Goal: Find specific page/section: Find specific page/section

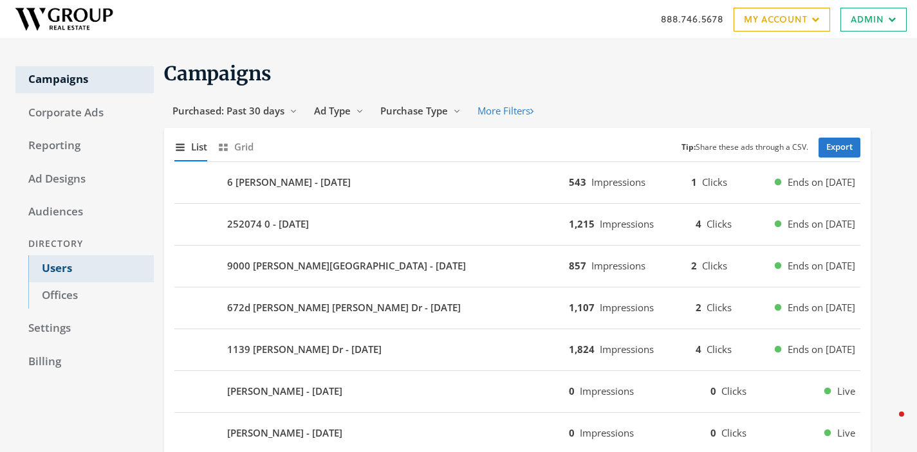
click at [64, 268] on link "Users" at bounding box center [90, 268] width 125 height 27
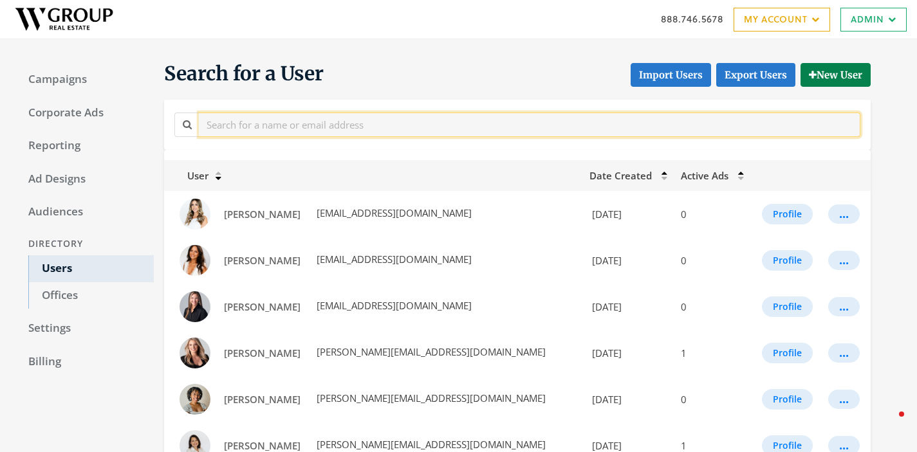
click at [257, 124] on input "text" at bounding box center [529, 125] width 661 height 24
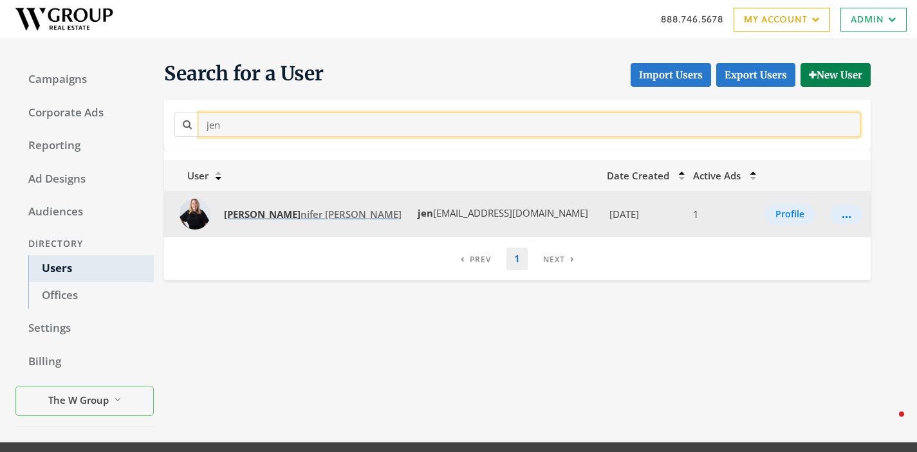
type input "jen"
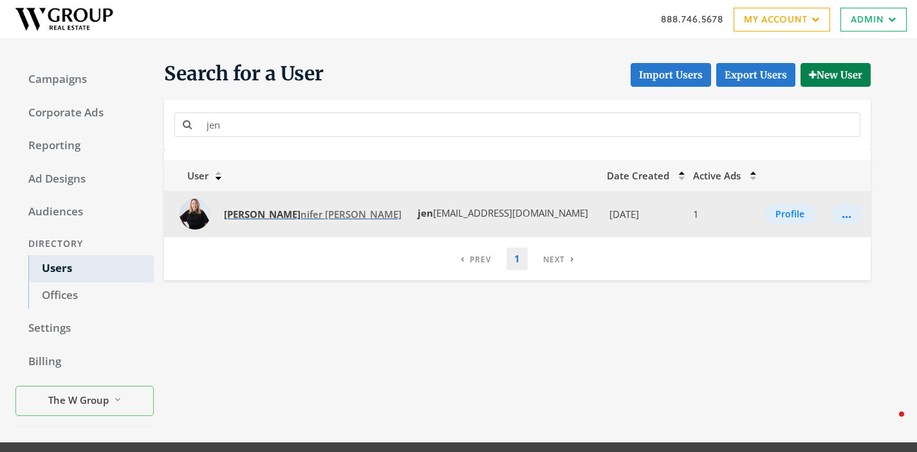
click at [235, 209] on strong "Jen" at bounding box center [262, 214] width 77 height 13
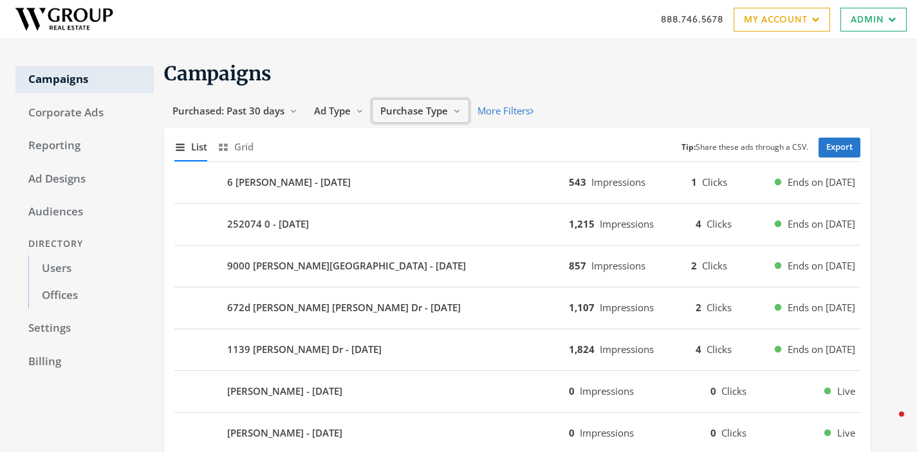
click at [431, 110] on span "Purchase Type" at bounding box center [414, 110] width 68 height 13
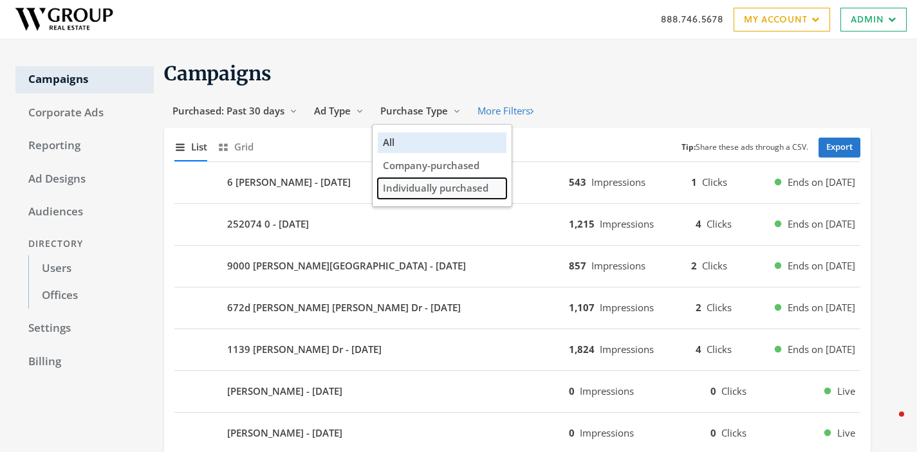
click at [415, 191] on span "Individually purchased" at bounding box center [435, 187] width 105 height 13
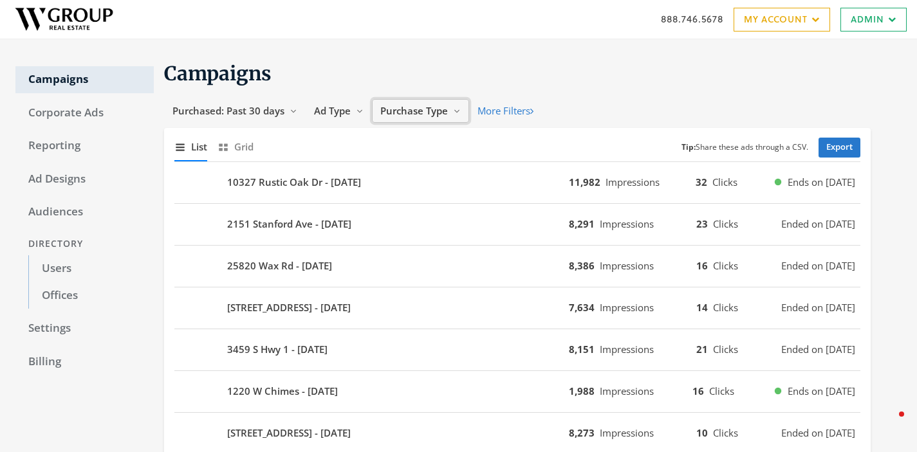
click at [399, 116] on span "Purchase Type" at bounding box center [414, 110] width 68 height 13
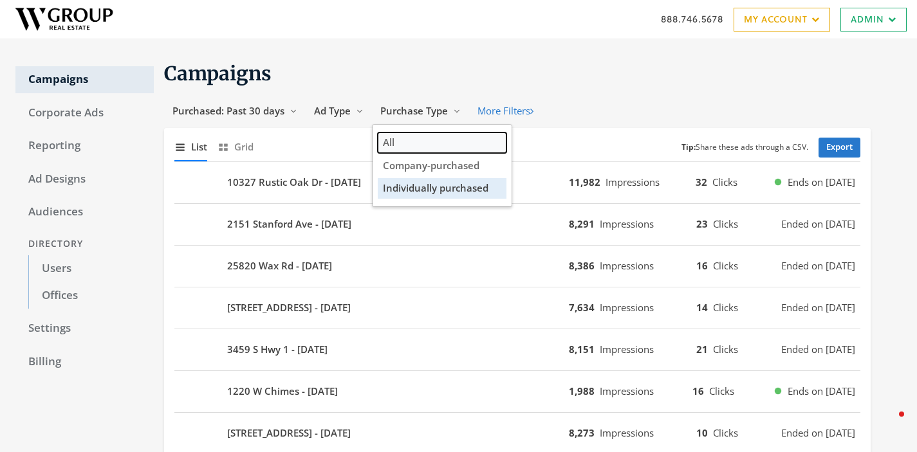
click at [401, 145] on button "All" at bounding box center [442, 143] width 129 height 20
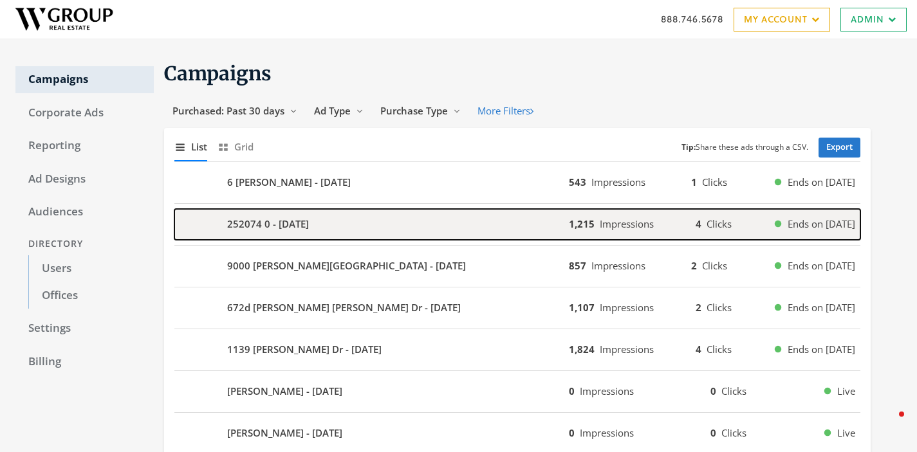
click at [270, 229] on b "252074 0 - [DATE]" at bounding box center [268, 224] width 82 height 15
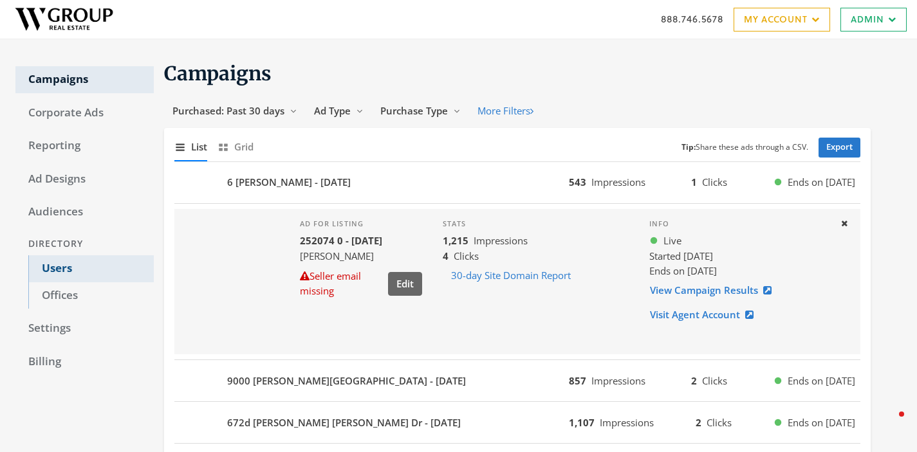
click at [65, 268] on link "Users" at bounding box center [90, 268] width 125 height 27
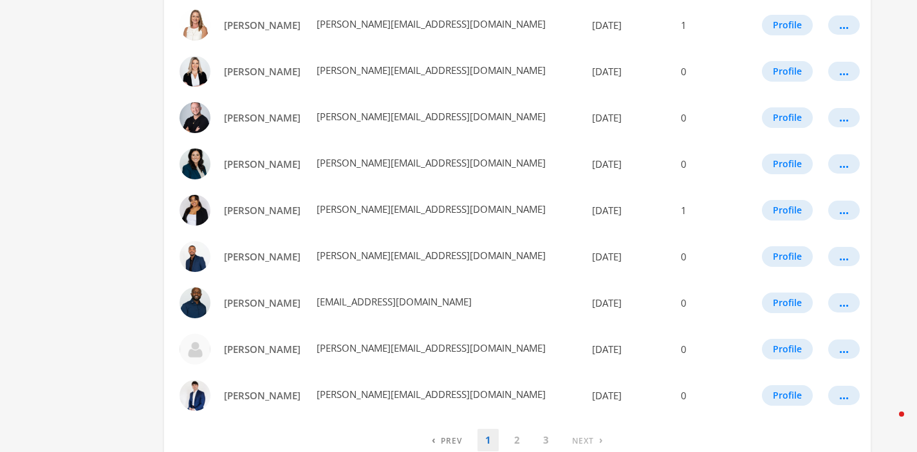
scroll to position [762, 0]
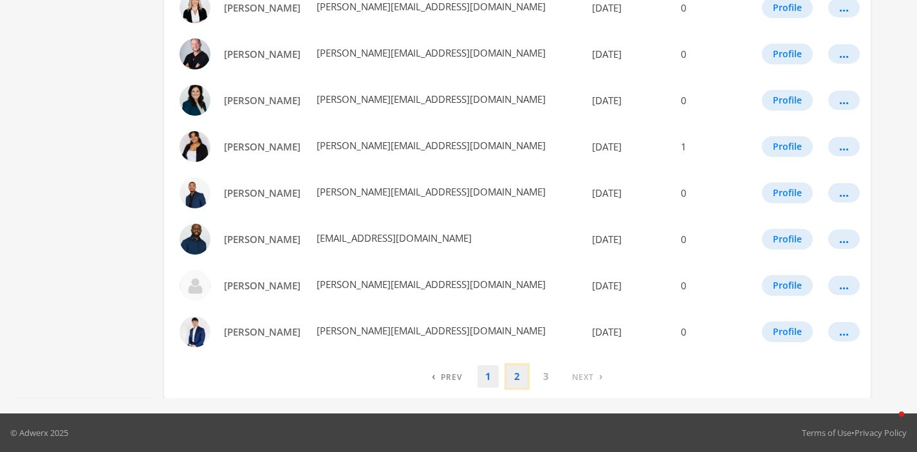
click at [513, 369] on link "2" at bounding box center [516, 376] width 21 height 23
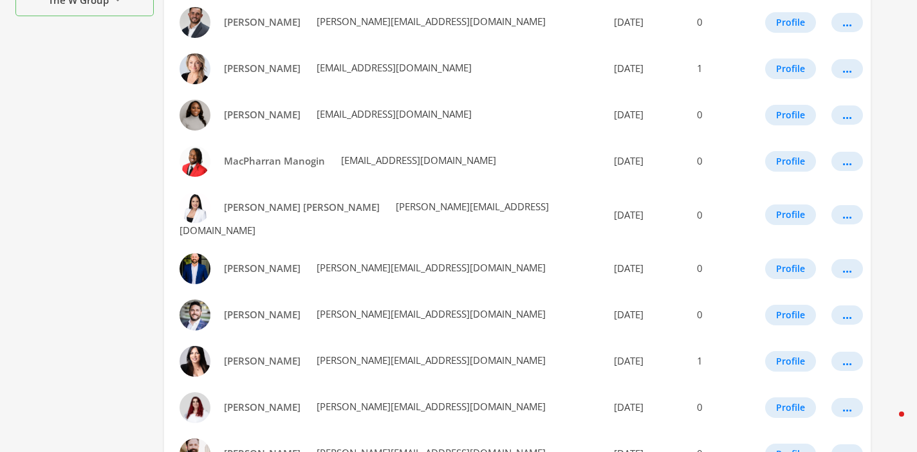
scroll to position [487, 0]
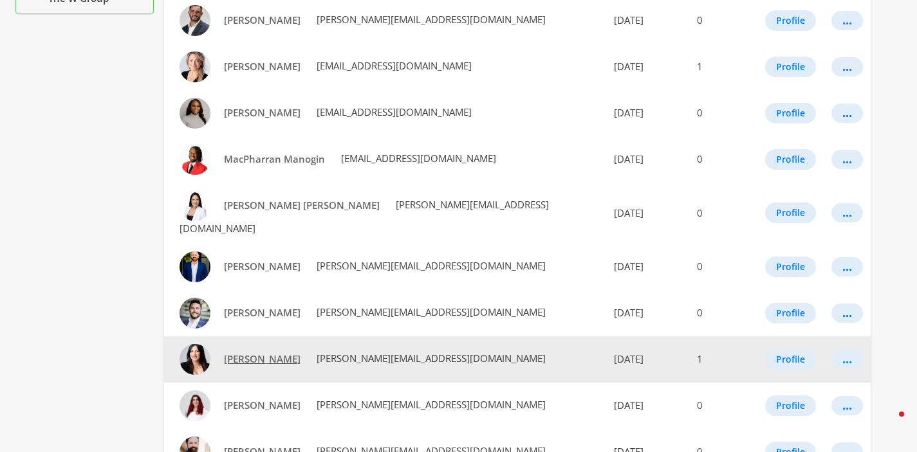
click at [273, 352] on span "[PERSON_NAME]" at bounding box center [262, 358] width 77 height 13
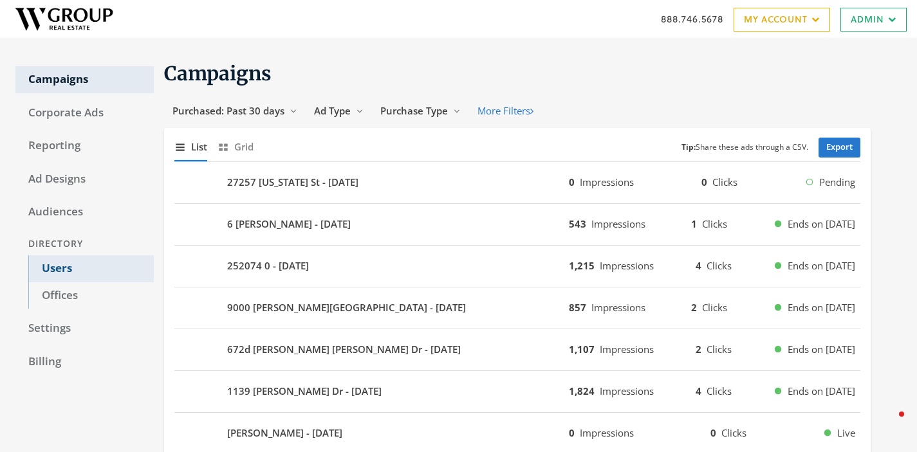
click at [66, 268] on link "Users" at bounding box center [90, 268] width 125 height 27
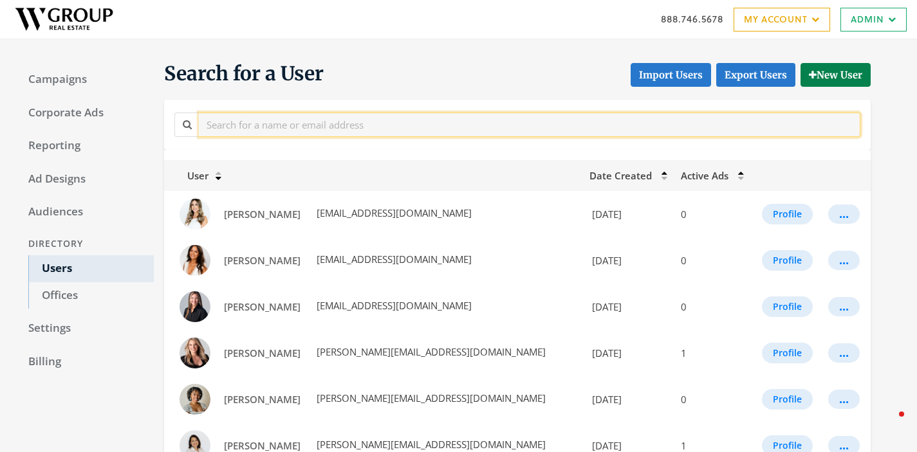
click at [316, 120] on input "text" at bounding box center [529, 125] width 661 height 24
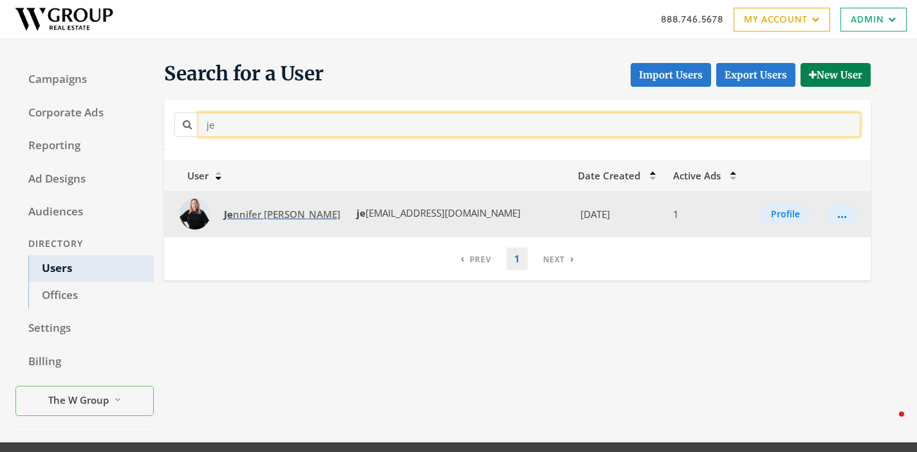
type input "je"
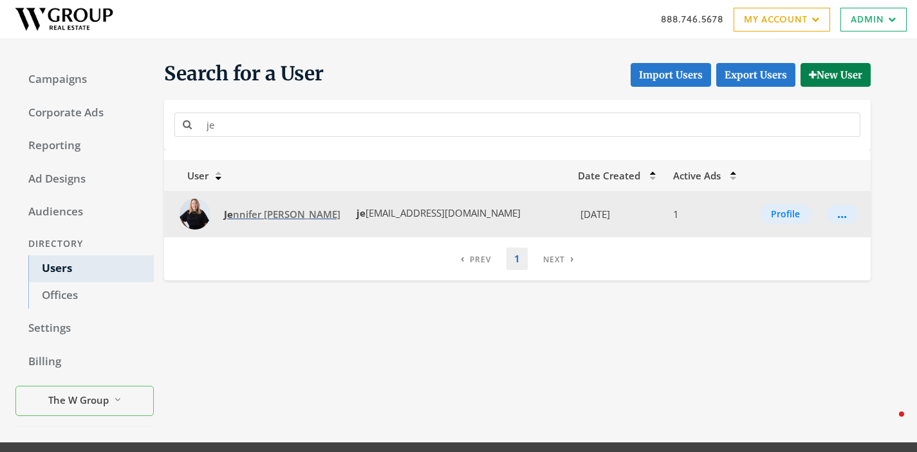
click at [237, 222] on link "Je nnifer Guerin" at bounding box center [281, 215] width 133 height 24
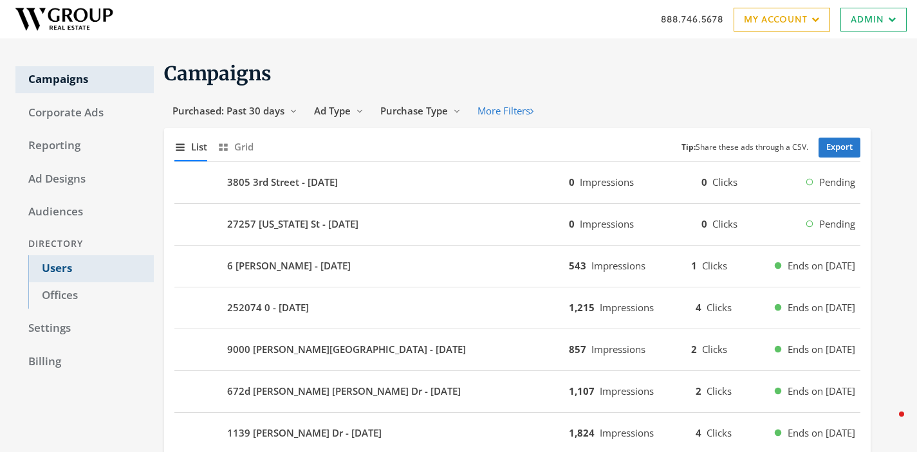
click at [64, 265] on link "Users" at bounding box center [90, 268] width 125 height 27
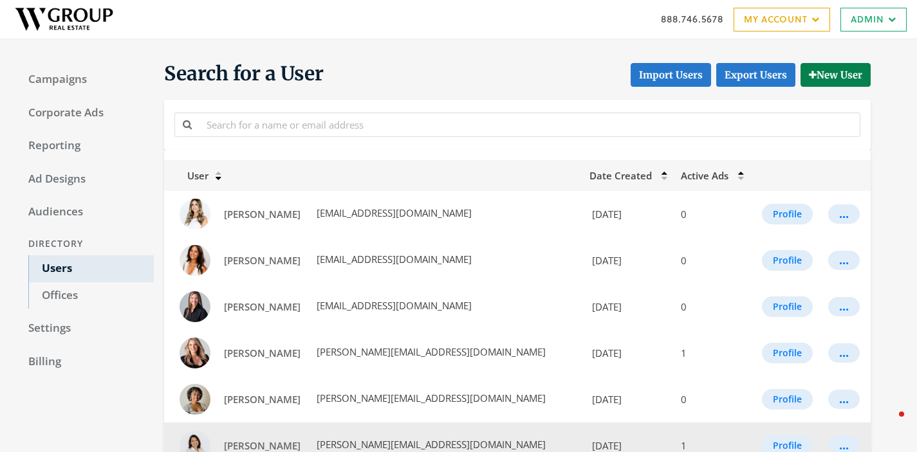
scroll to position [762, 0]
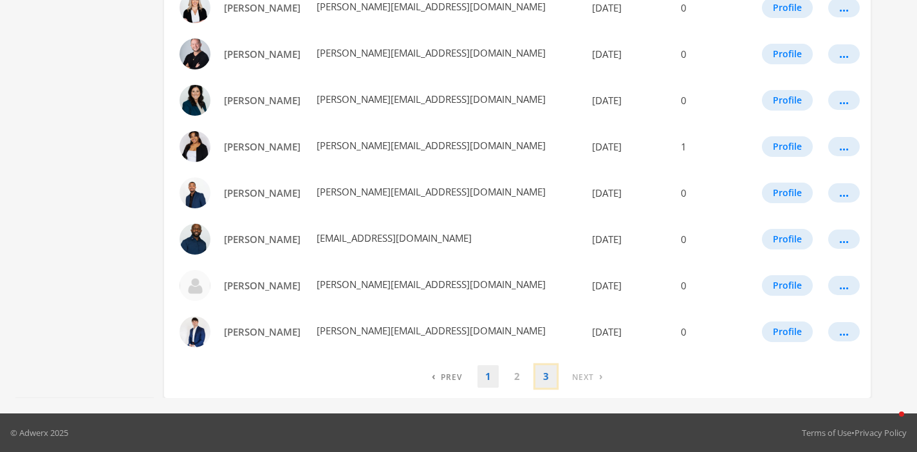
click at [540, 380] on link "3" at bounding box center [545, 376] width 21 height 23
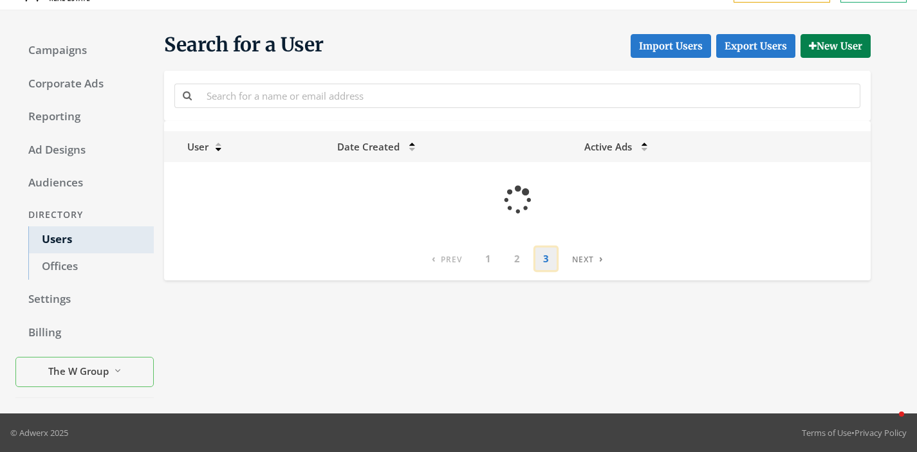
scroll to position [0, 0]
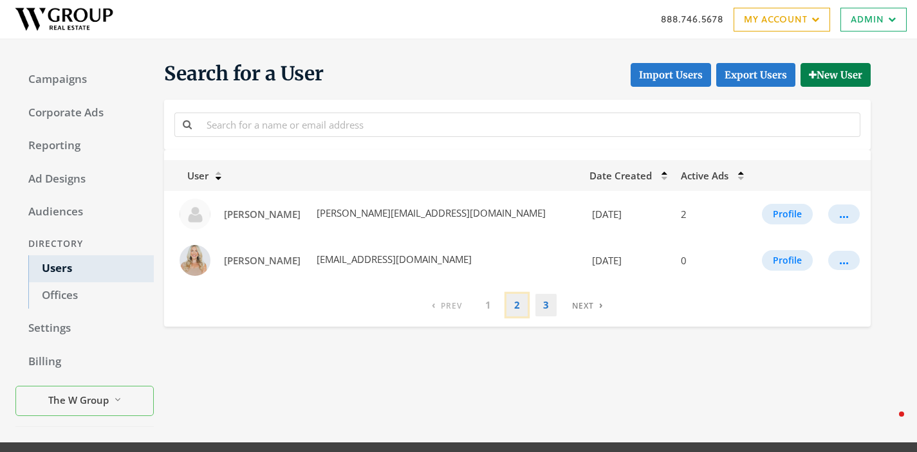
click at [514, 310] on link "2" at bounding box center [516, 305] width 21 height 23
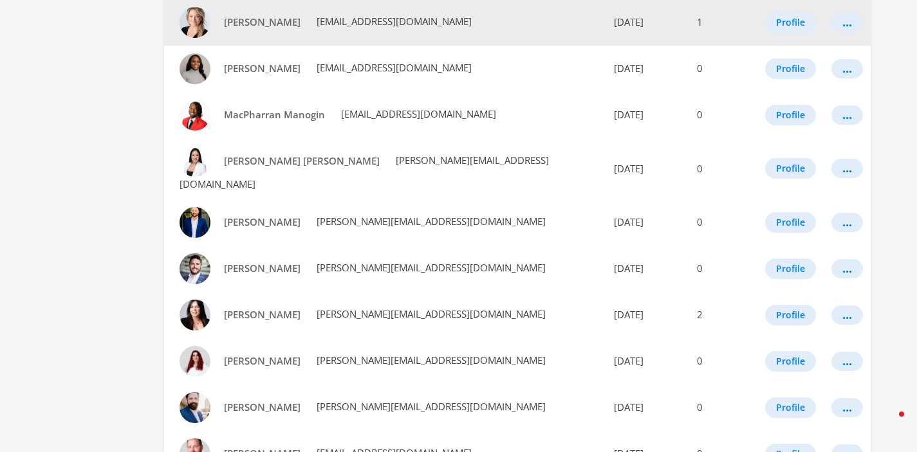
scroll to position [762, 0]
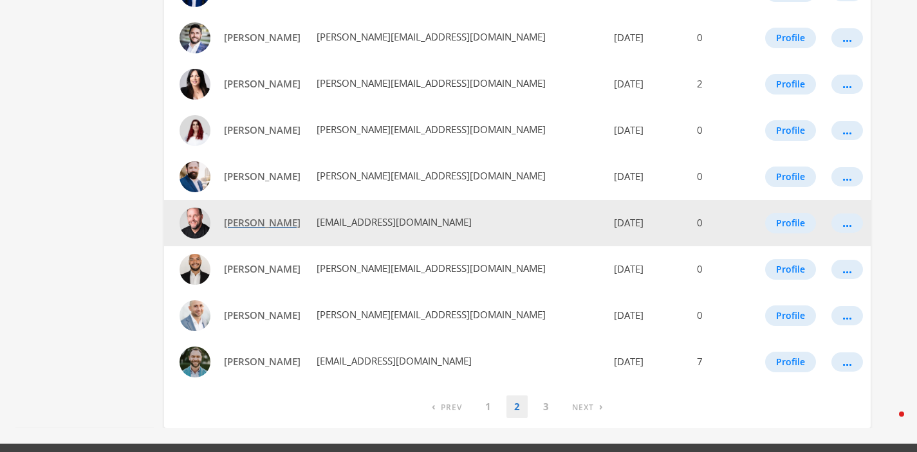
click at [238, 216] on span "[PERSON_NAME]" at bounding box center [262, 222] width 77 height 13
